Goal: Task Accomplishment & Management: Manage account settings

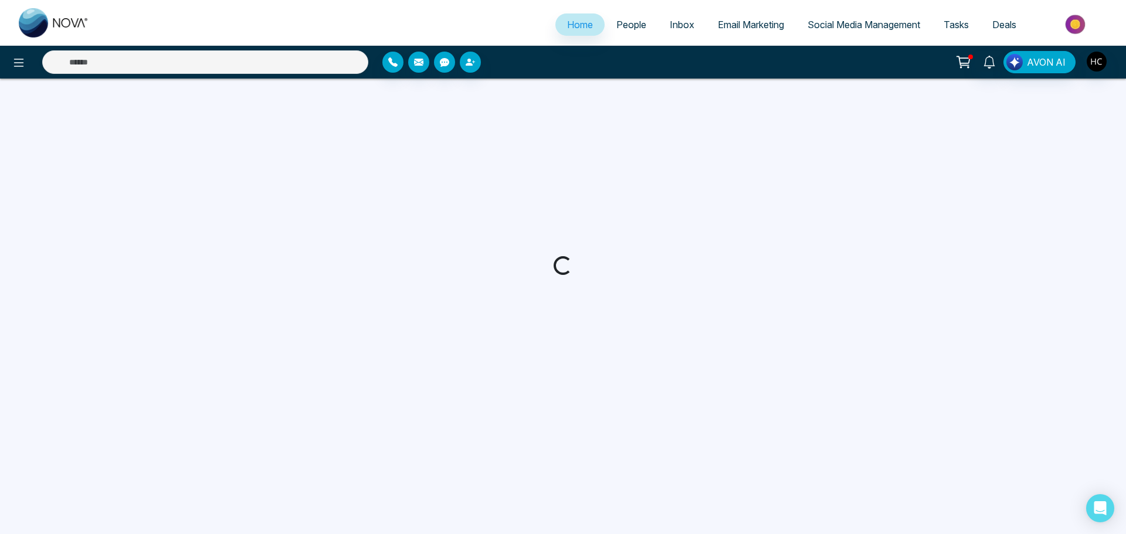
select select "*"
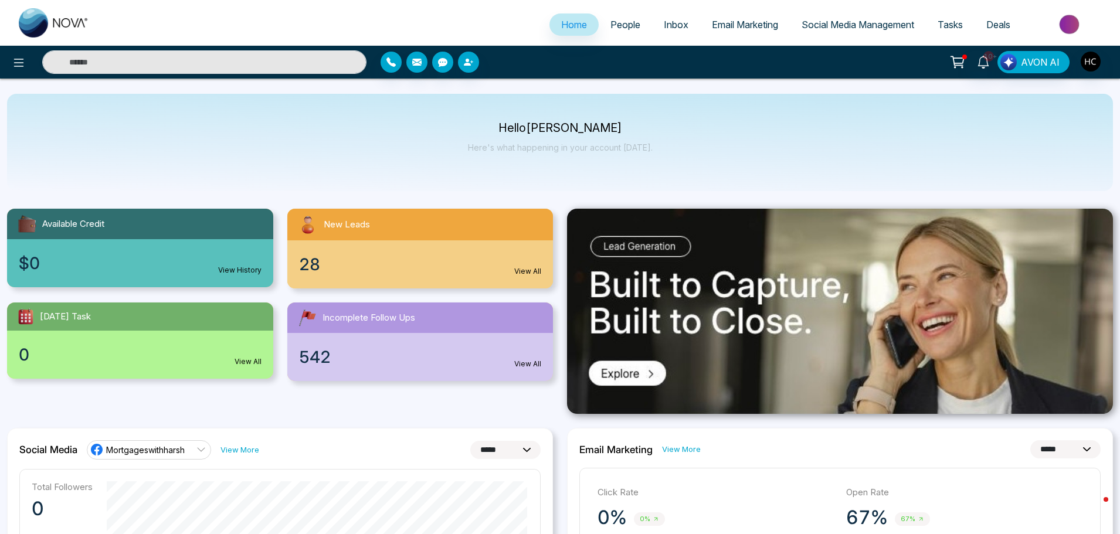
click at [620, 25] on span "People" at bounding box center [625, 25] width 30 height 12
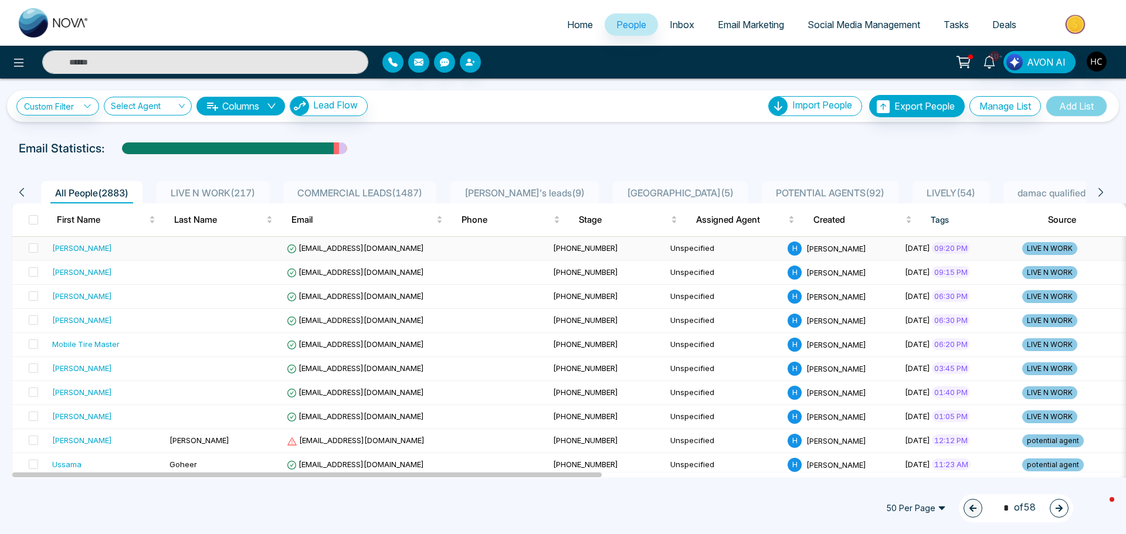
click at [112, 250] on div "[PERSON_NAME]" at bounding box center [82, 248] width 60 height 12
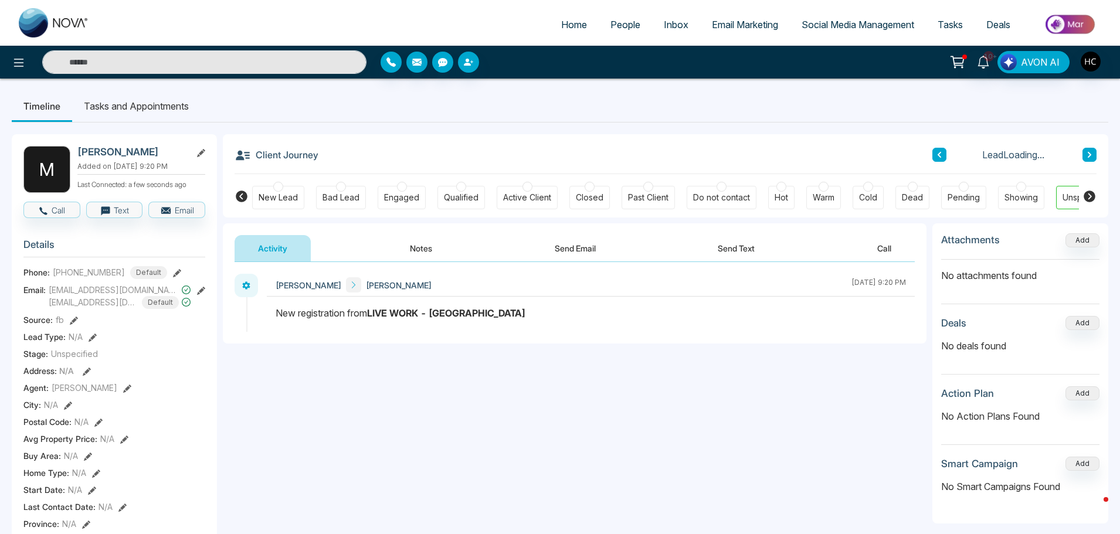
click at [413, 252] on button "Notes" at bounding box center [420, 248] width 69 height 26
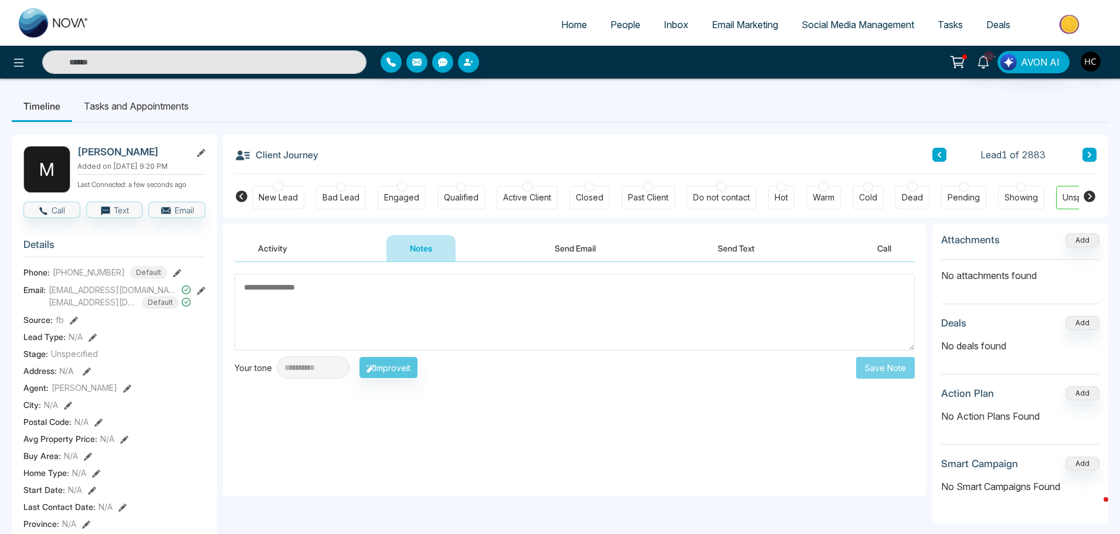
click at [622, 23] on span "People" at bounding box center [625, 25] width 30 height 12
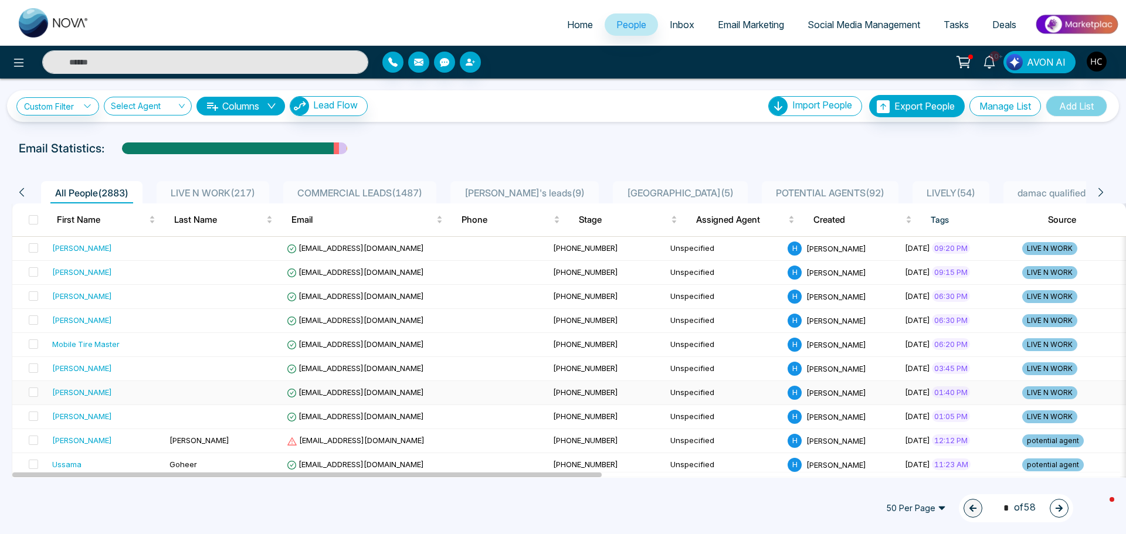
click at [103, 385] on td "[PERSON_NAME]" at bounding box center [105, 393] width 117 height 24
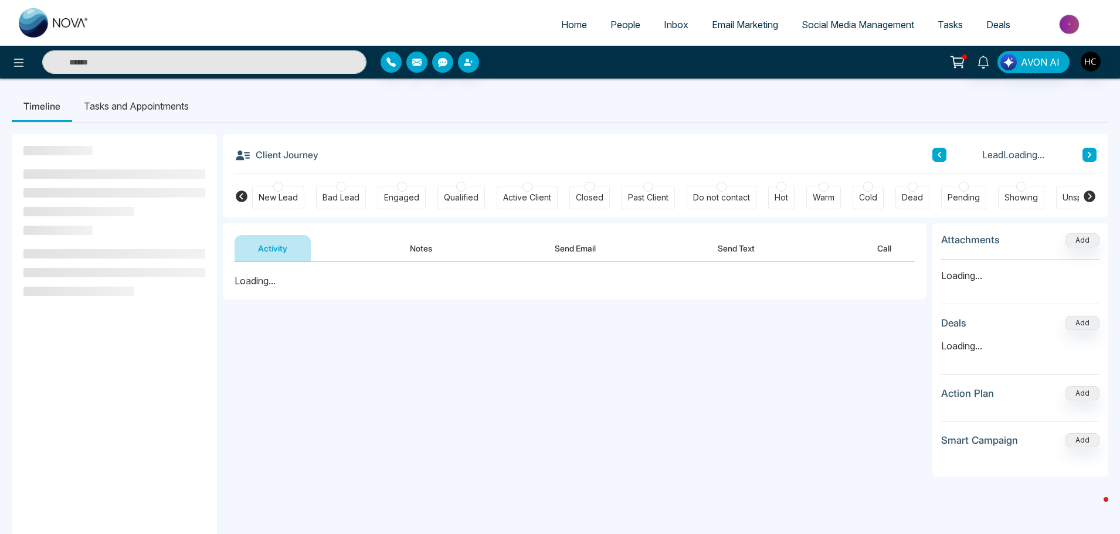
click at [409, 244] on button "Notes" at bounding box center [420, 248] width 69 height 26
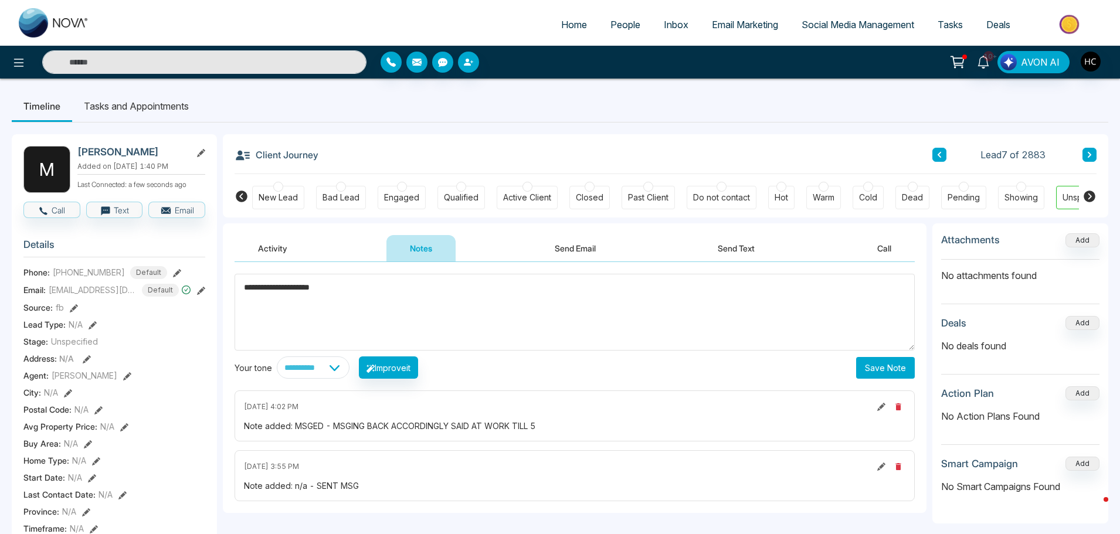
type textarea "**********"
click at [868, 366] on button "Save Note" at bounding box center [885, 368] width 59 height 22
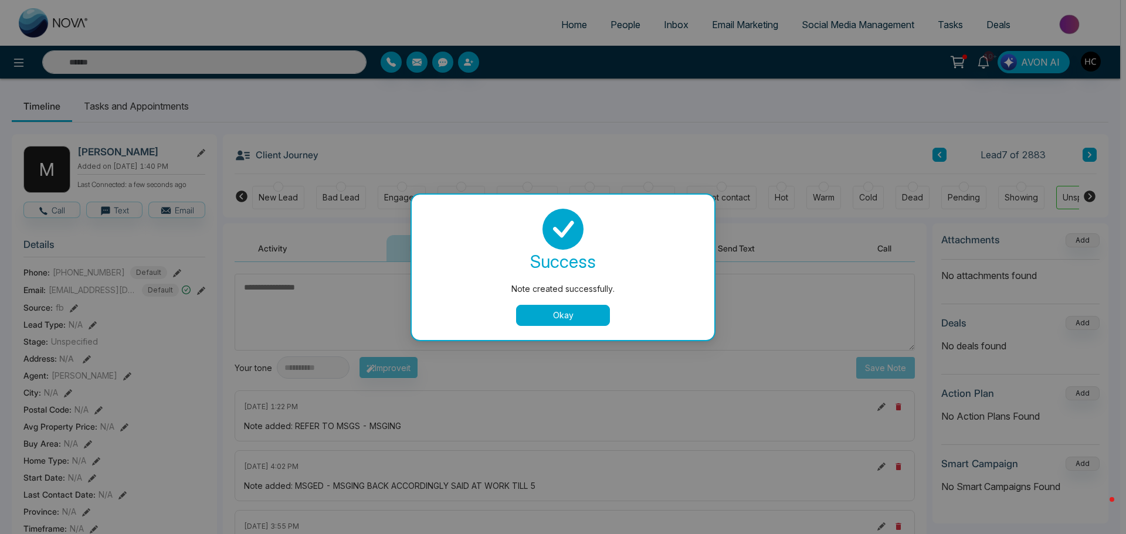
click at [574, 101] on div "Note created successfully. success Note created successfully. Okay" at bounding box center [563, 267] width 1126 height 534
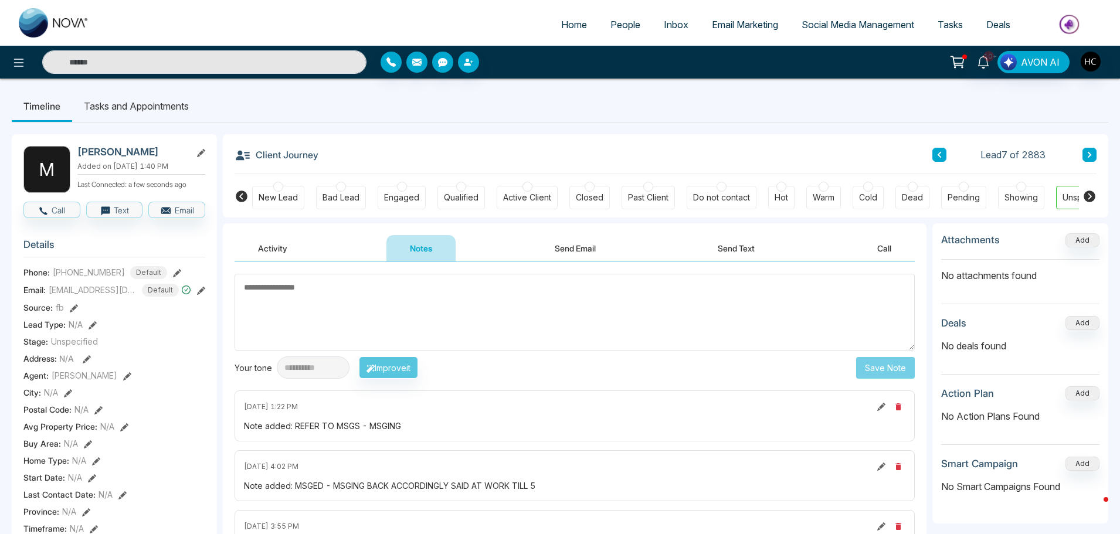
click at [600, 21] on link "People" at bounding box center [625, 24] width 53 height 22
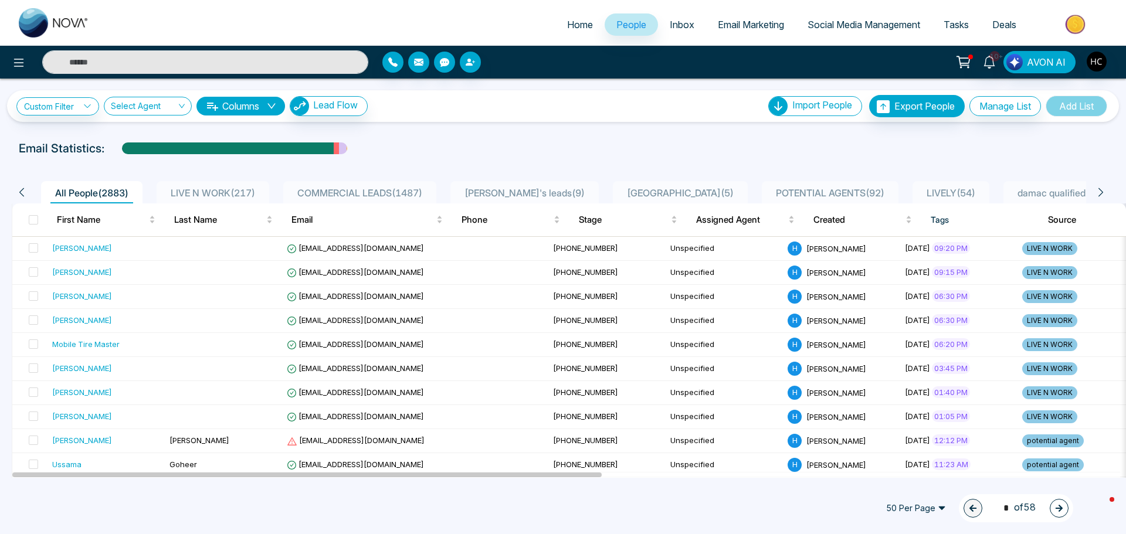
click at [226, 193] on span "LIVE N WORK ( 217 )" at bounding box center [213, 193] width 94 height 12
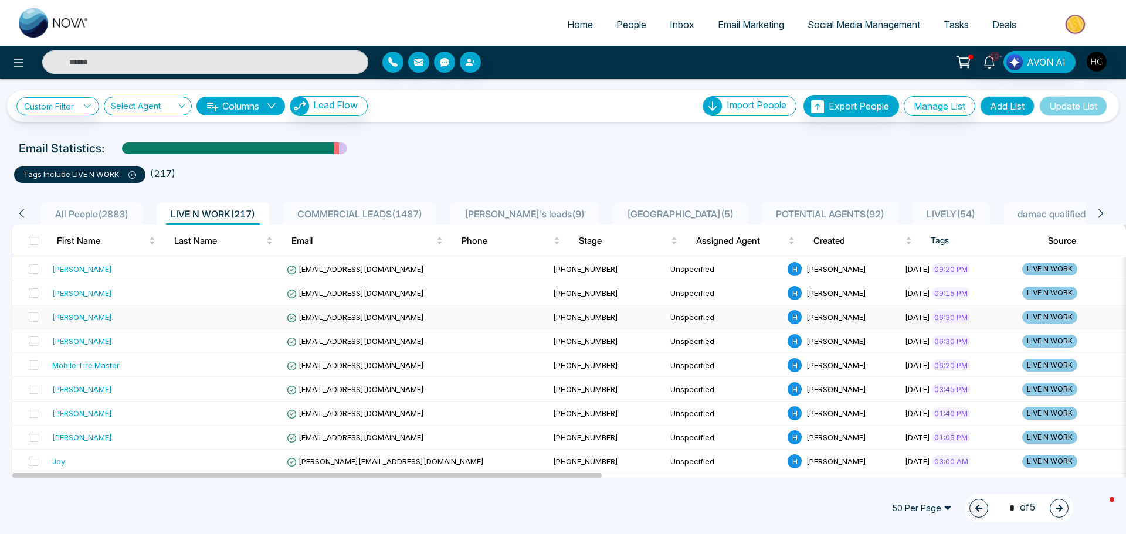
click at [125, 311] on div "[PERSON_NAME]" at bounding box center [106, 317] width 108 height 12
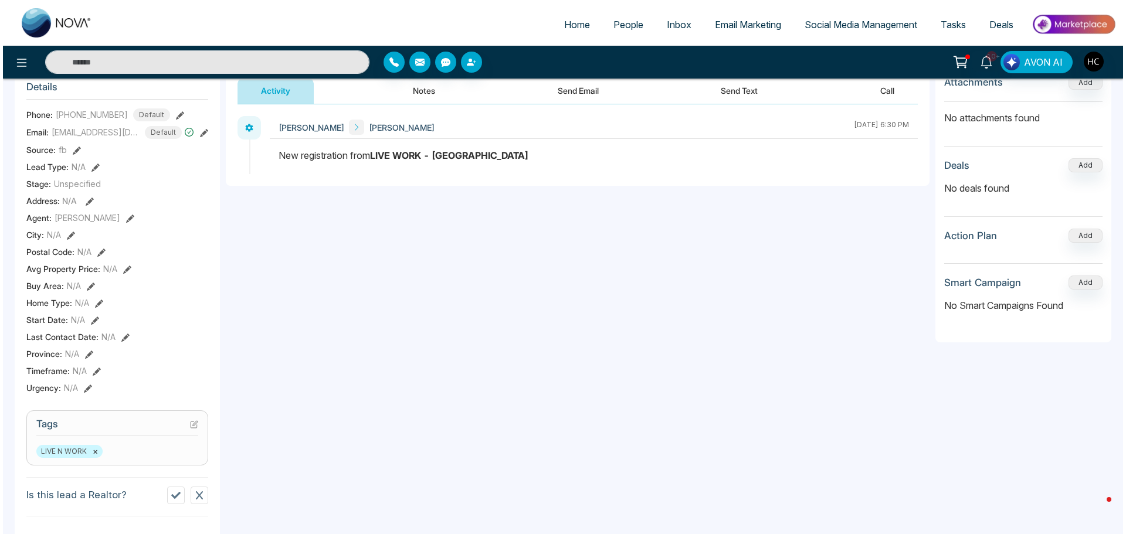
scroll to position [468, 0]
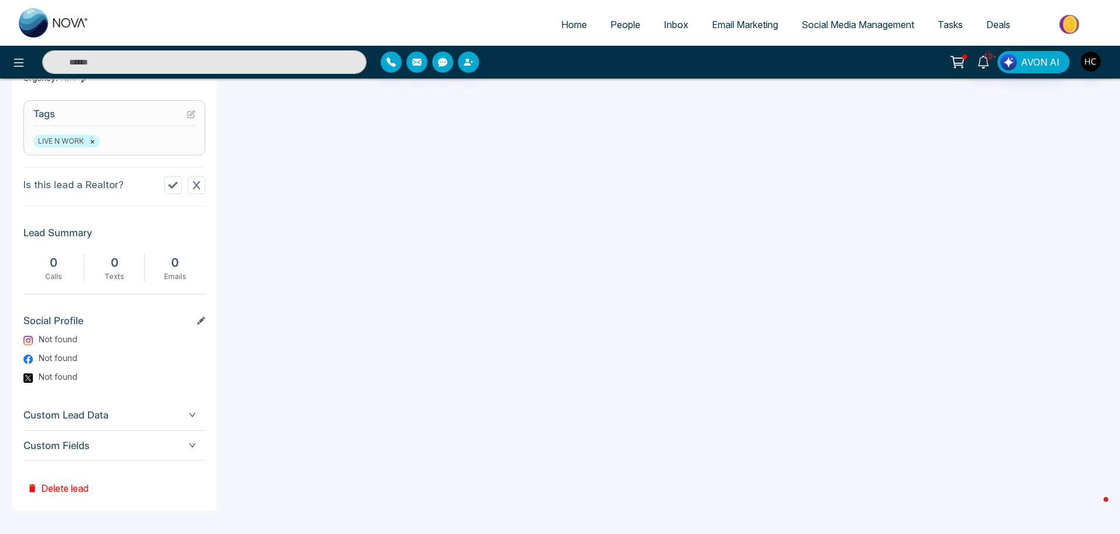
click at [74, 490] on button "Delete lead" at bounding box center [57, 480] width 69 height 38
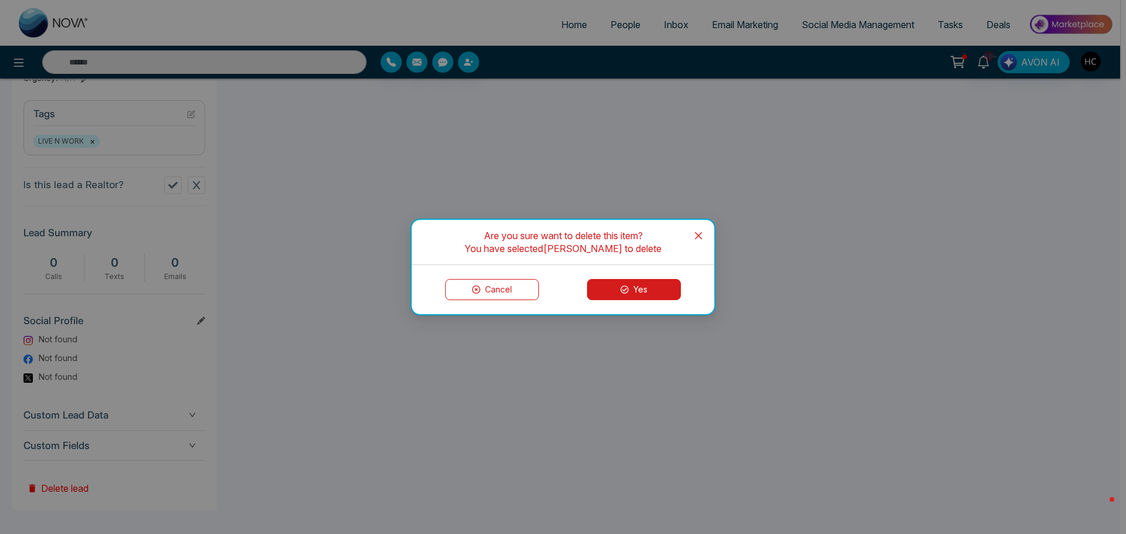
click at [620, 287] on icon at bounding box center [624, 290] width 8 height 8
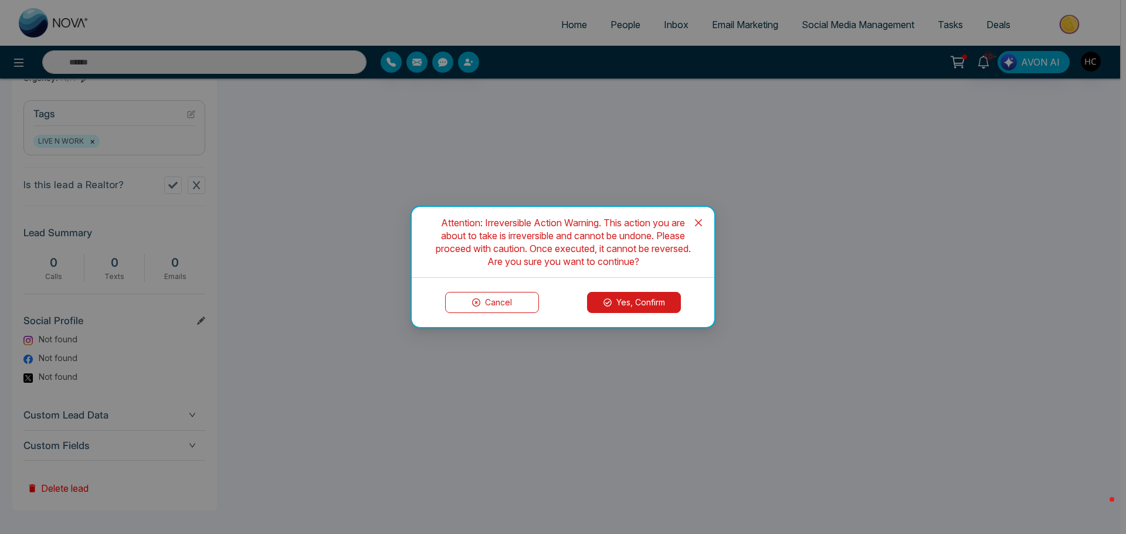
click at [629, 294] on button "Yes, Confirm" at bounding box center [634, 302] width 94 height 21
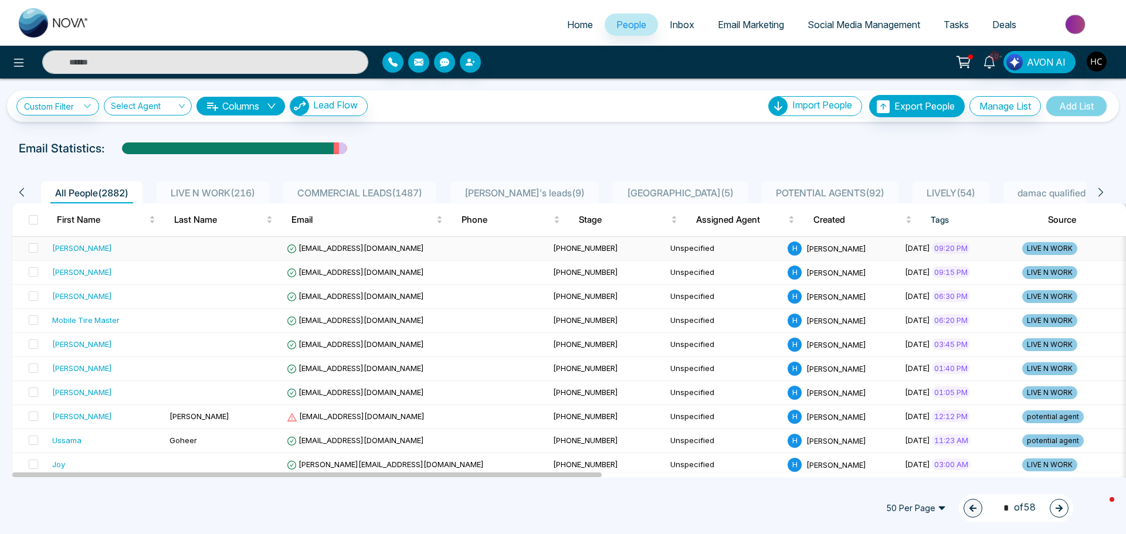
click at [150, 244] on div "[PERSON_NAME]" at bounding box center [106, 248] width 108 height 12
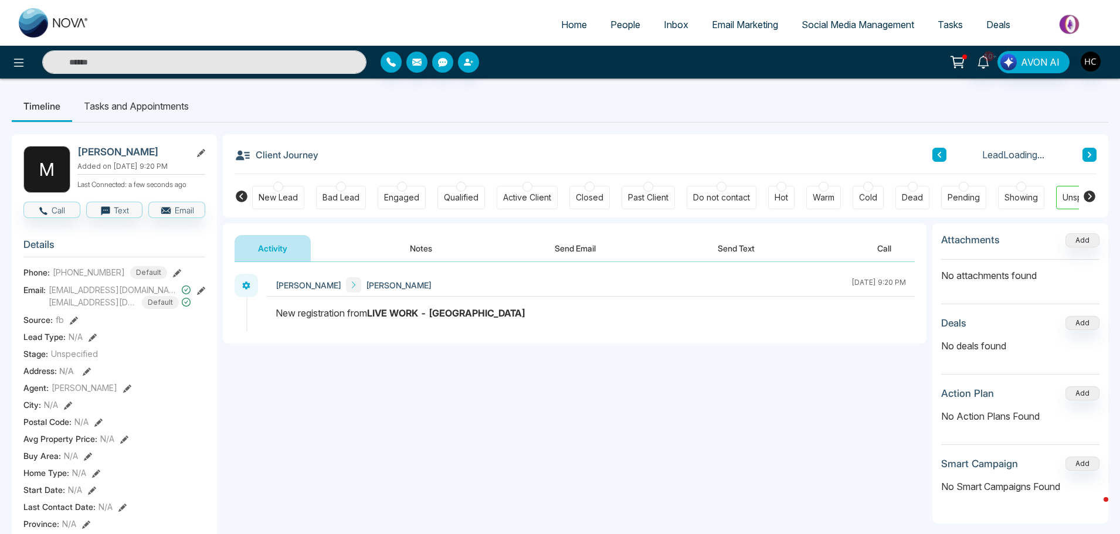
click at [421, 242] on button "Notes" at bounding box center [420, 248] width 69 height 26
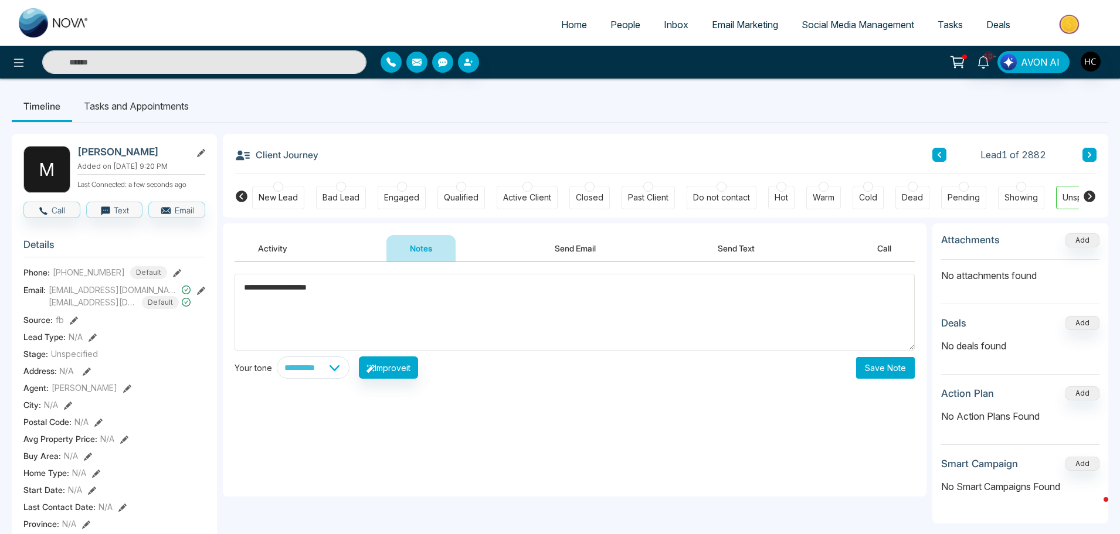
type textarea "**********"
click at [868, 368] on button "Save Note" at bounding box center [885, 368] width 59 height 22
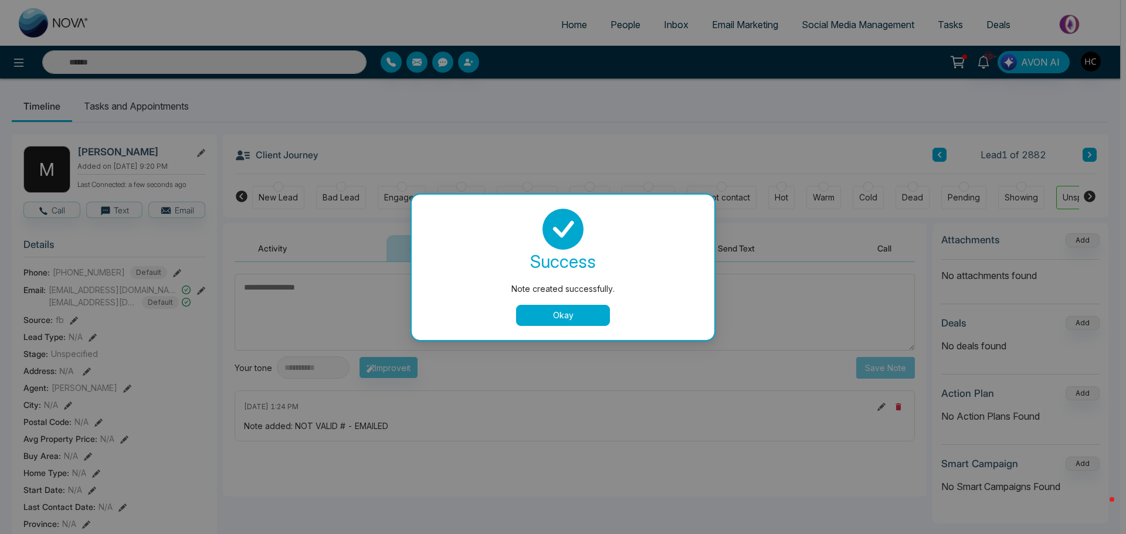
click at [585, 309] on button "Okay" at bounding box center [563, 315] width 94 height 21
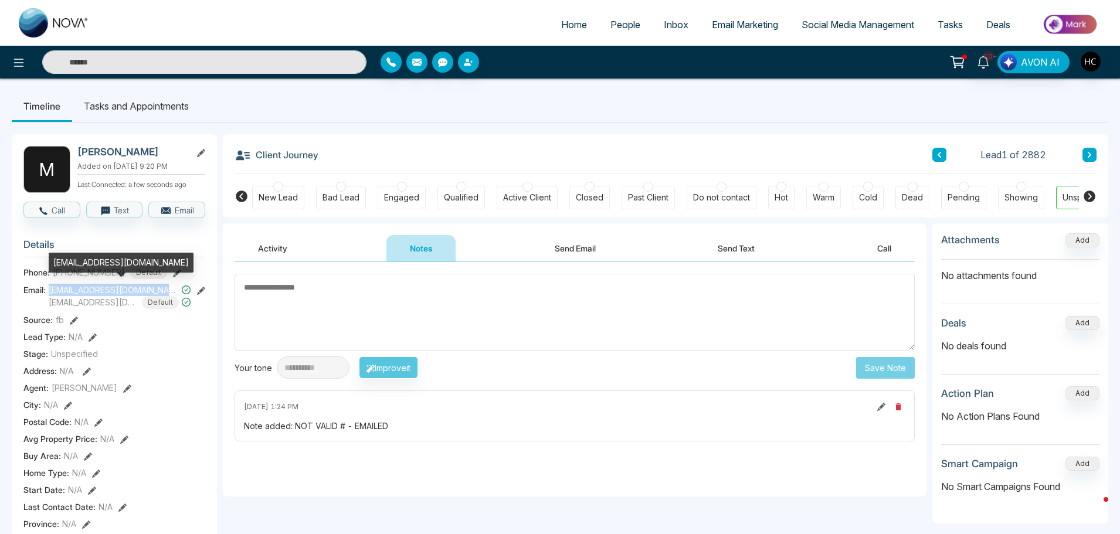
drag, startPoint x: 47, startPoint y: 287, endPoint x: 174, endPoint y: 289, distance: 126.7
click at [174, 289] on div "Email: [EMAIL_ADDRESS][DOMAIN_NAME] [EMAIL_ADDRESS][DOMAIN_NAME] Default" at bounding box center [114, 296] width 182 height 25
copy div "[EMAIL_ADDRESS][DOMAIN_NAME]"
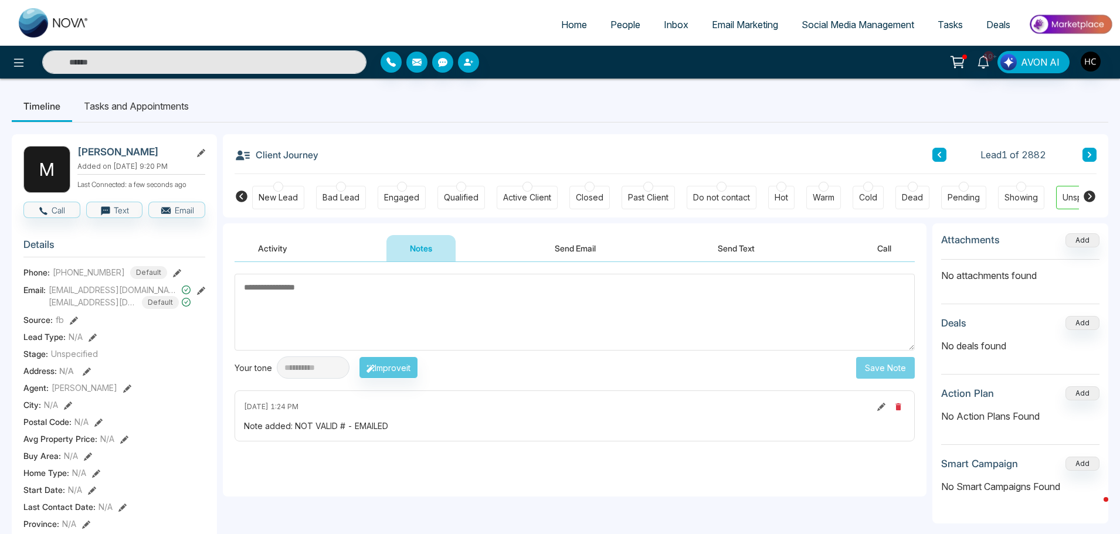
click at [405, 294] on textarea at bounding box center [575, 312] width 680 height 77
click at [1096, 151] on button at bounding box center [1089, 155] width 14 height 14
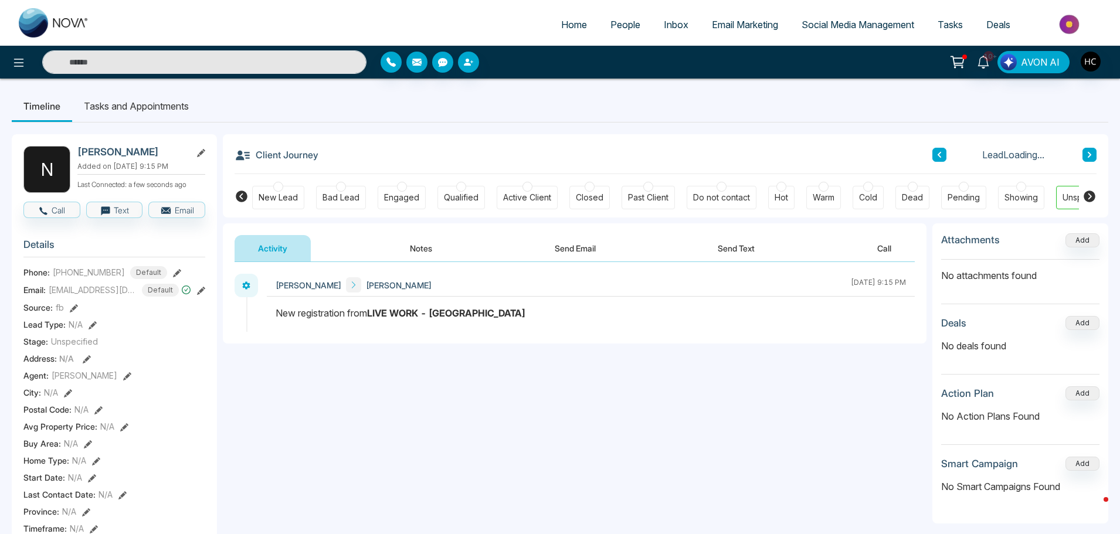
click at [423, 247] on button "Notes" at bounding box center [420, 248] width 69 height 26
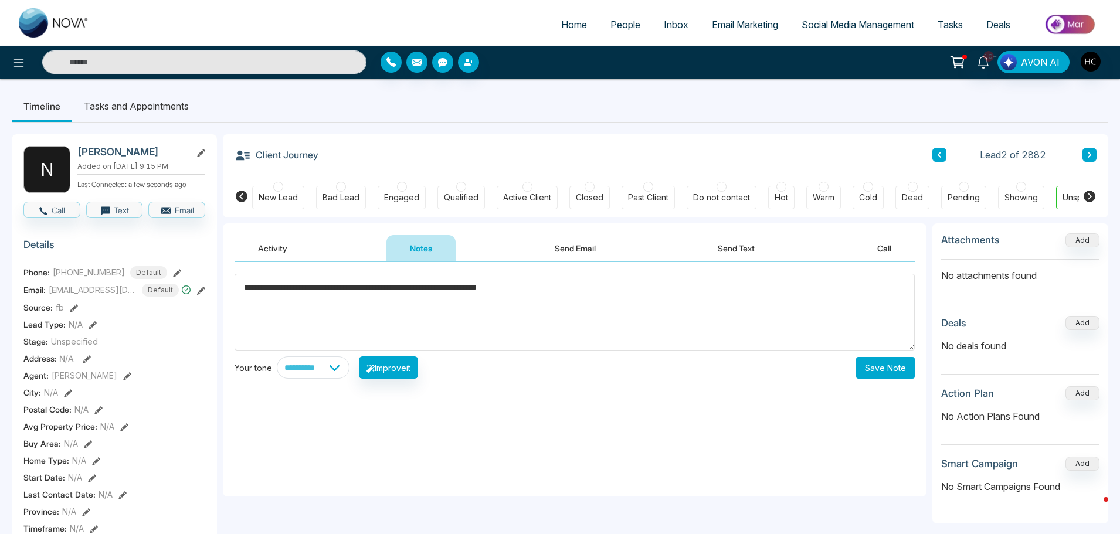
type textarea "**********"
click at [868, 372] on button "Save Note" at bounding box center [885, 368] width 59 height 22
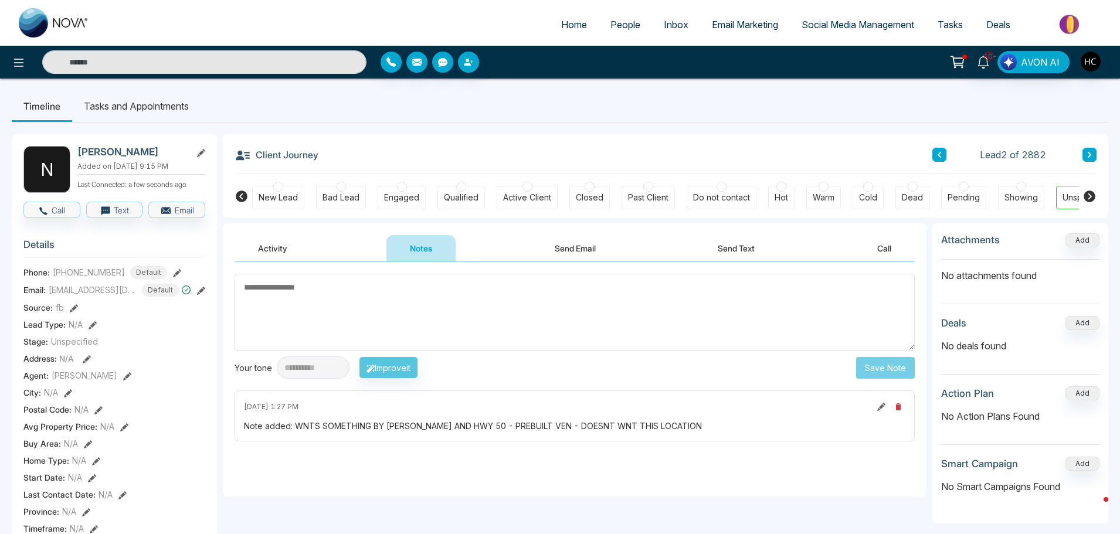
click at [1085, 152] on button at bounding box center [1089, 155] width 14 height 14
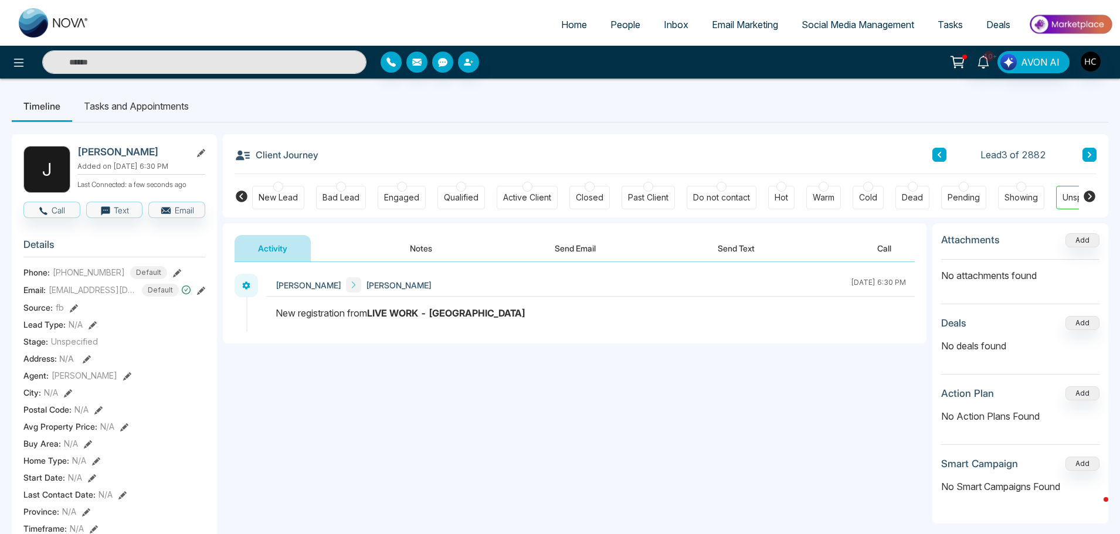
click at [427, 250] on button "Notes" at bounding box center [420, 248] width 69 height 26
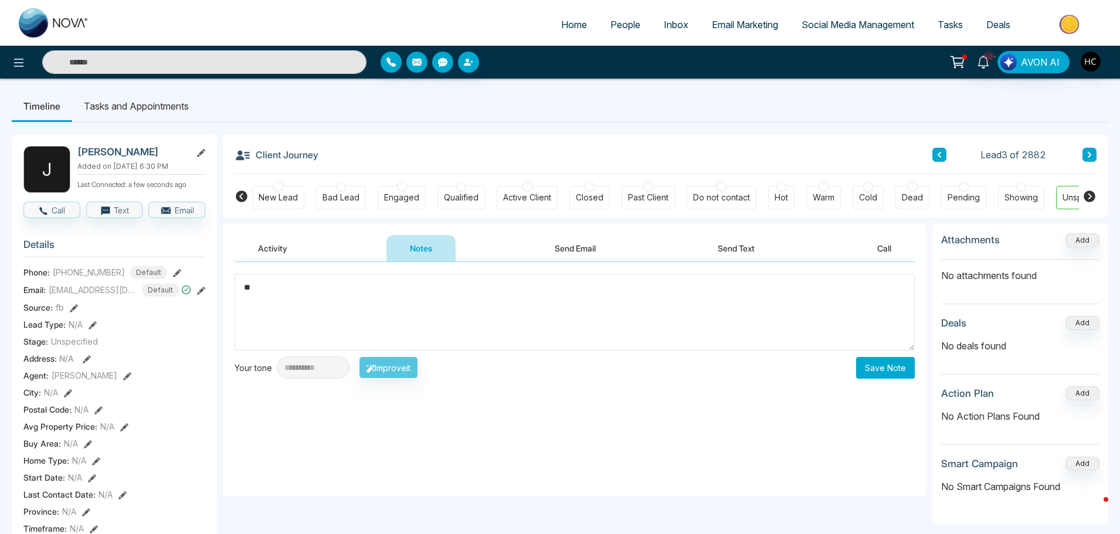
type textarea "*"
type textarea "**********"
click at [905, 376] on button "Save Note" at bounding box center [885, 368] width 59 height 22
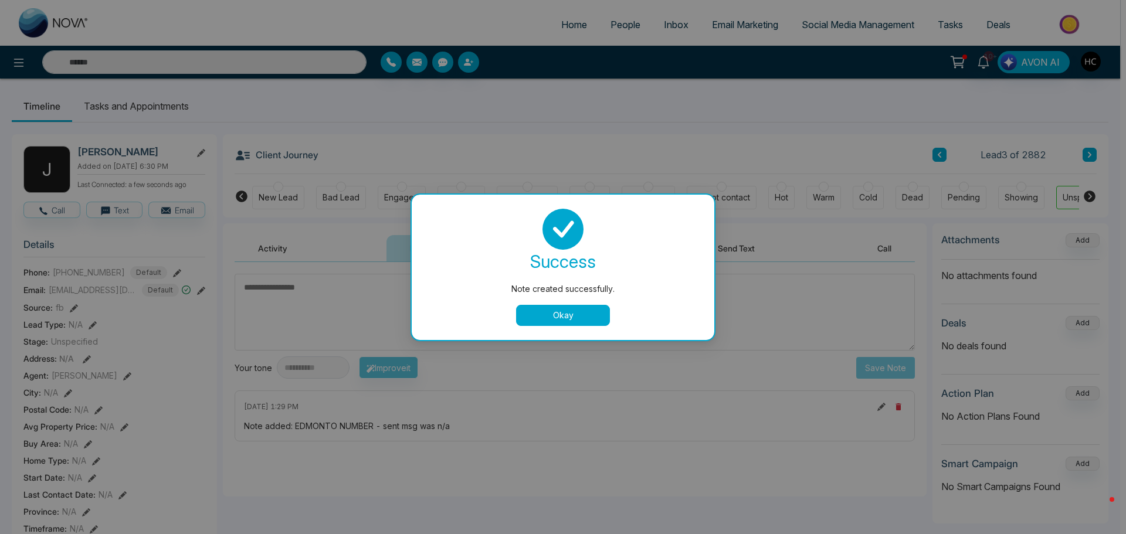
click at [592, 318] on button "Okay" at bounding box center [563, 315] width 94 height 21
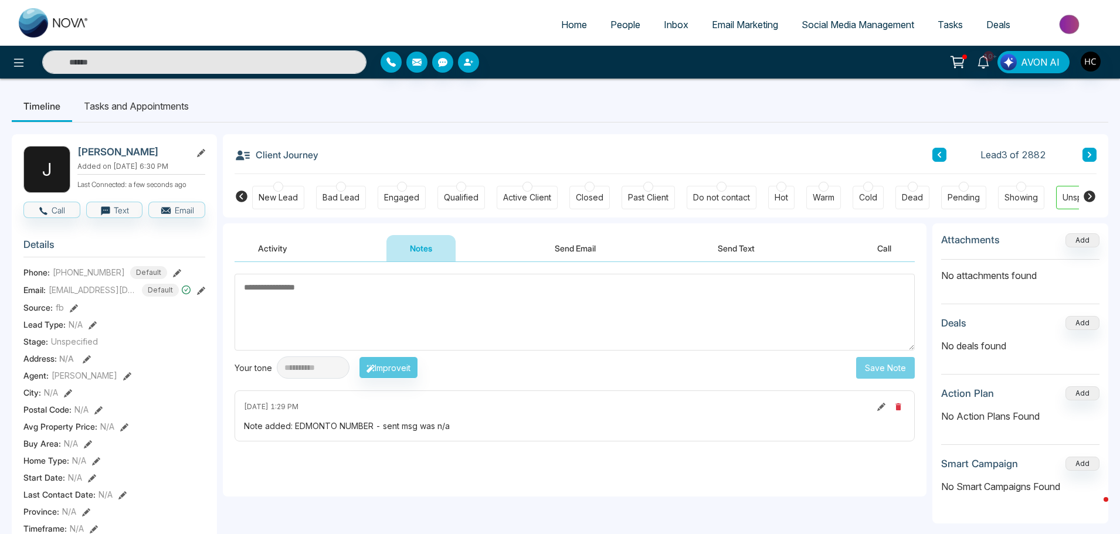
click at [1090, 156] on icon at bounding box center [1090, 155] width 4 height 6
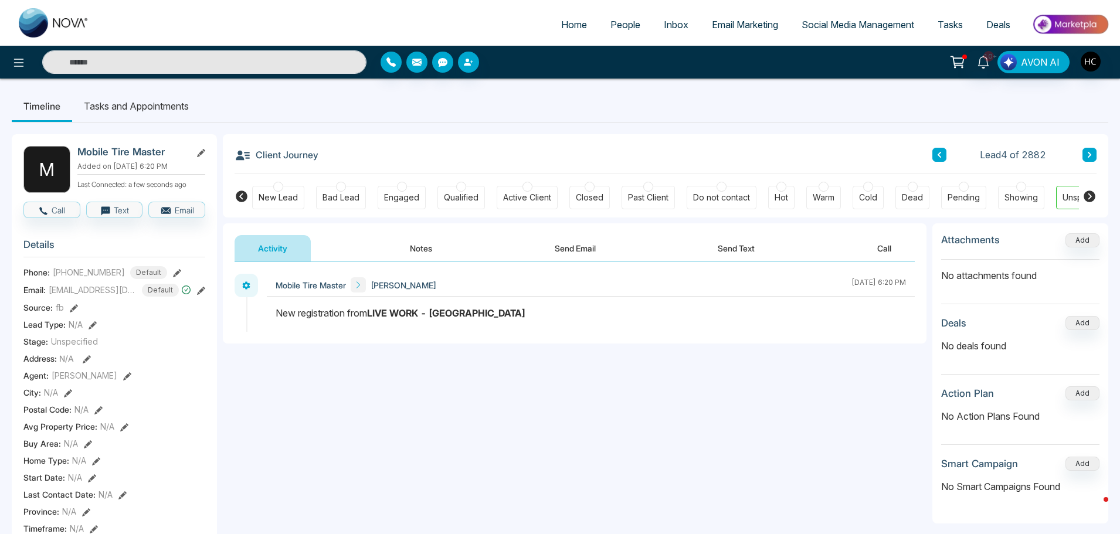
click at [408, 245] on button "Notes" at bounding box center [420, 248] width 69 height 26
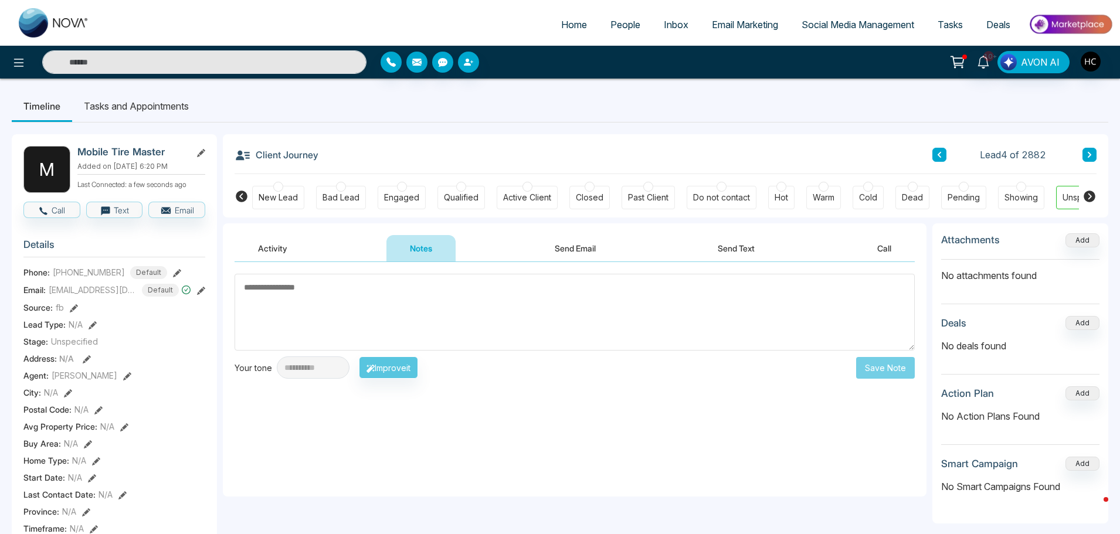
click at [301, 310] on textarea at bounding box center [575, 312] width 680 height 77
click at [311, 295] on textarea at bounding box center [575, 312] width 680 height 77
click at [284, 298] on textarea at bounding box center [575, 312] width 680 height 77
click at [291, 300] on textarea at bounding box center [575, 312] width 680 height 77
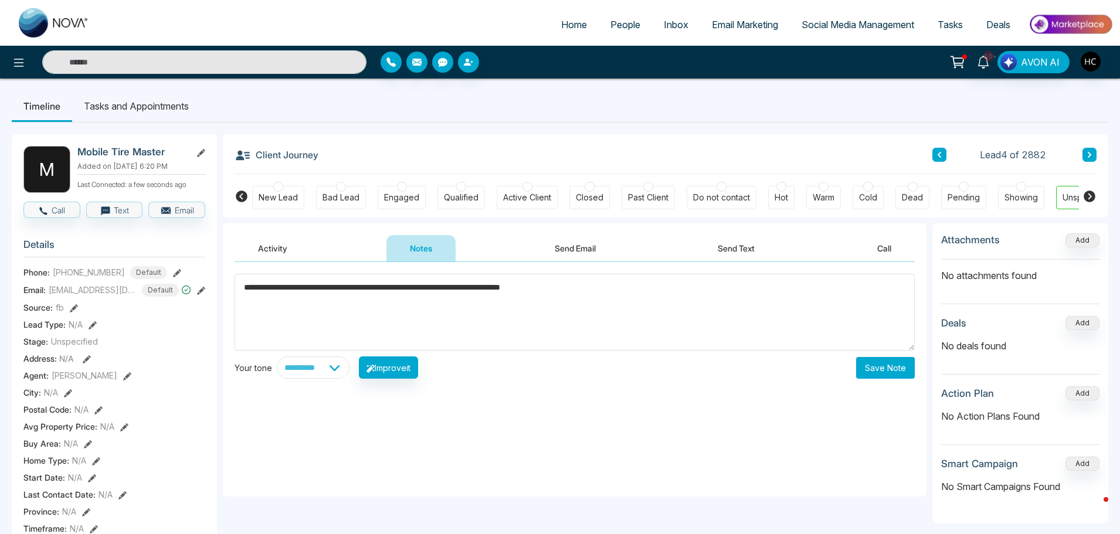
type textarea "**********"
click at [872, 369] on button "Save Note" at bounding box center [885, 368] width 59 height 22
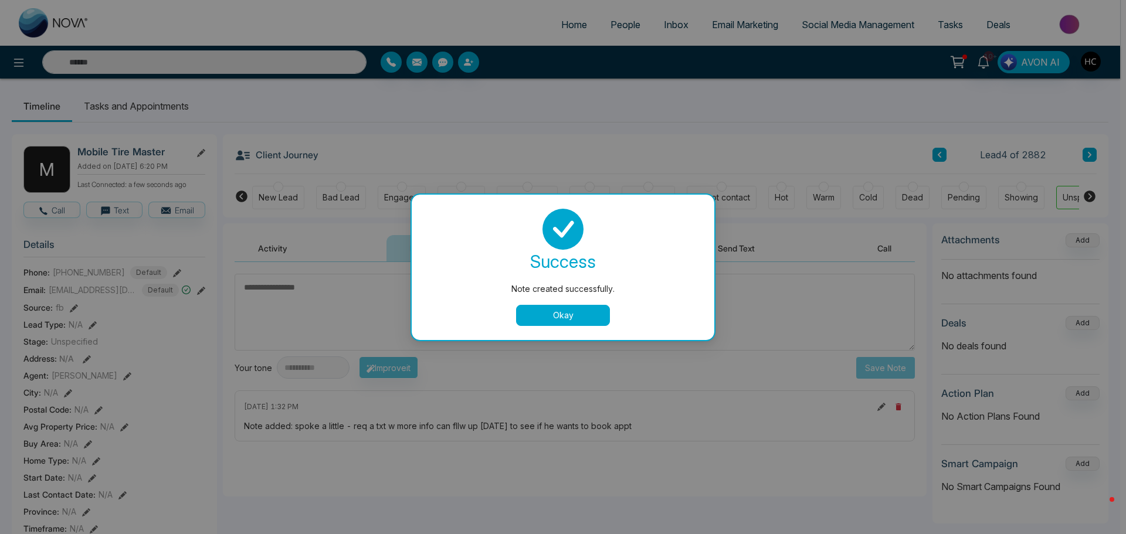
click at [582, 307] on button "Okay" at bounding box center [563, 315] width 94 height 21
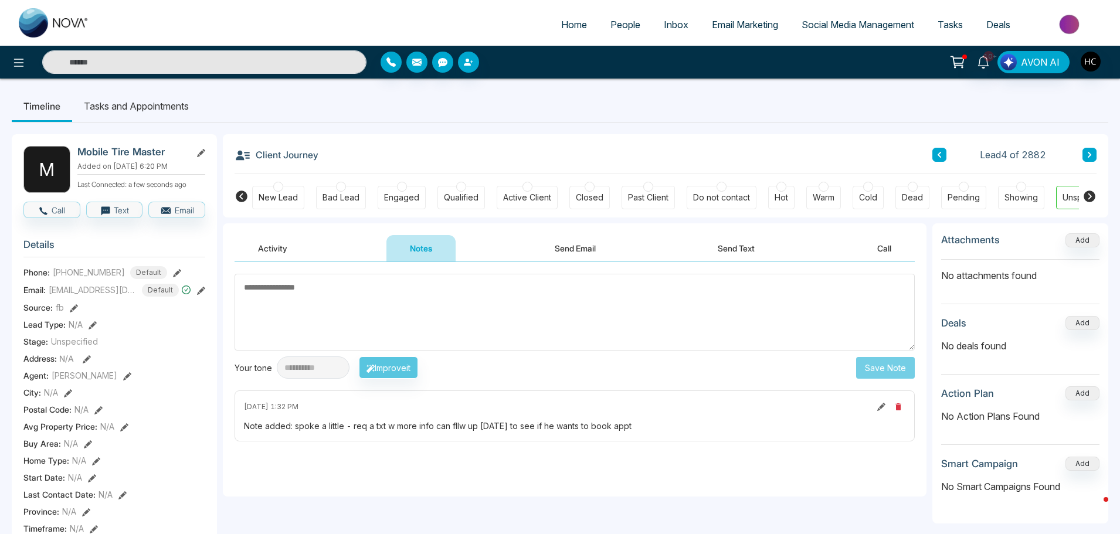
click at [1089, 155] on icon at bounding box center [1090, 154] width 6 height 7
